Goal: Find specific page/section: Find specific page/section

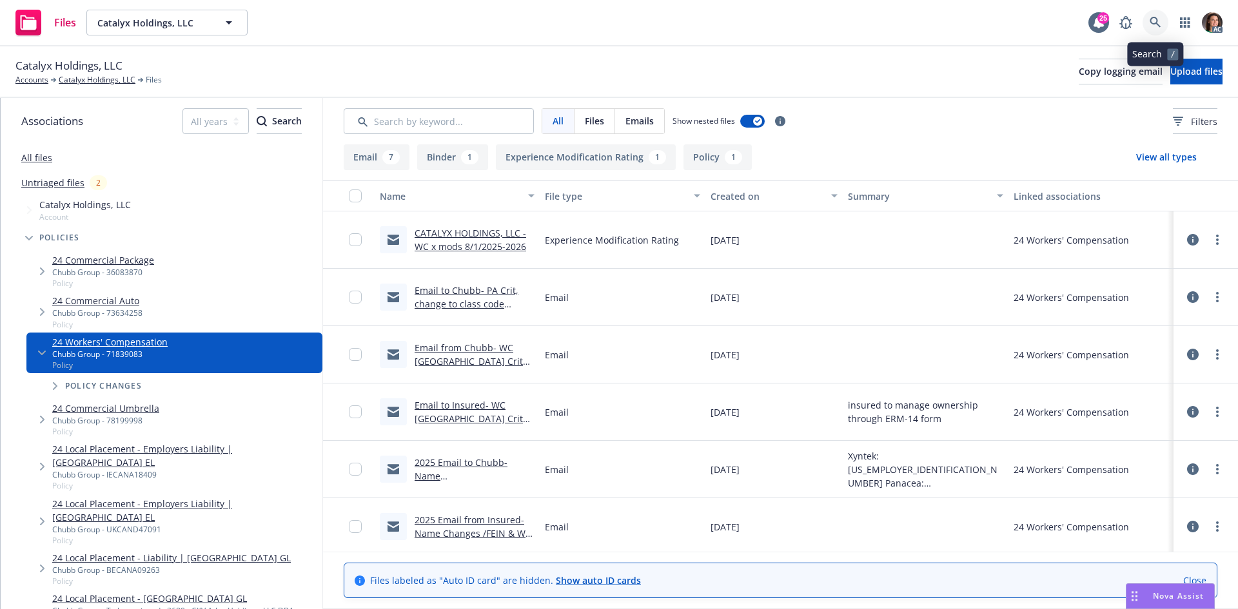
click at [1158, 23] on icon at bounding box center [1155, 23] width 12 height 12
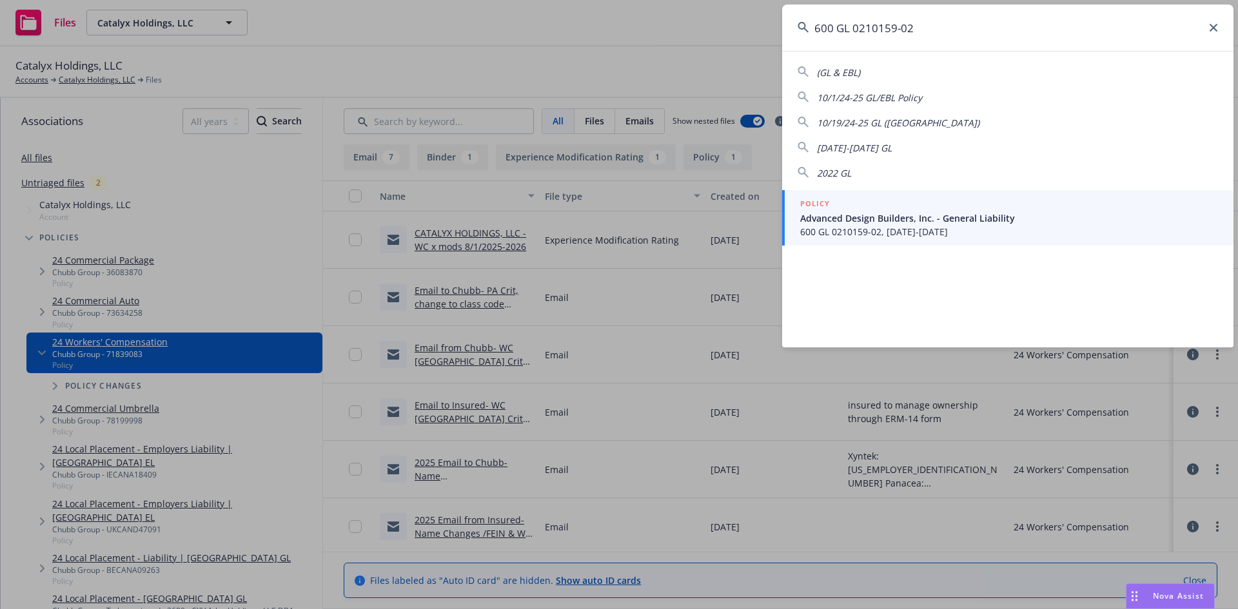
type input "600 GL 0210159-02"
click at [914, 214] on span "Advanced Design Builders, Inc. - General Liability" at bounding box center [1009, 218] width 418 height 14
